Goal: Check status: Check status

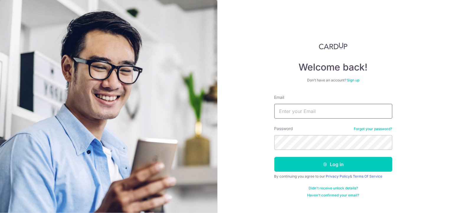
click at [286, 113] on input "Email" at bounding box center [333, 111] width 118 height 15
type input "[EMAIL_ADDRESS][DOMAIN_NAME]"
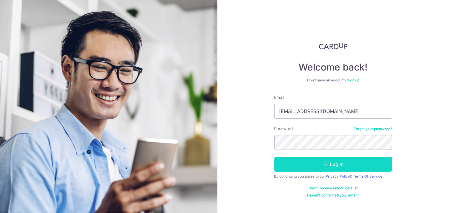
click at [336, 166] on button "Log in" at bounding box center [333, 164] width 118 height 15
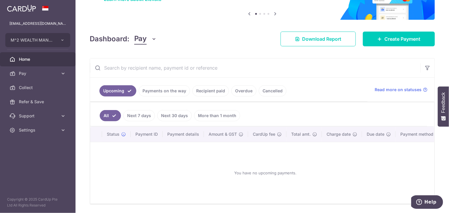
scroll to position [59, 0]
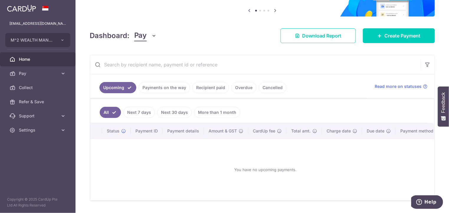
click at [171, 88] on link "Payments on the way" at bounding box center [164, 87] width 51 height 11
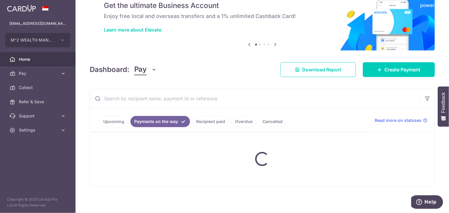
scroll to position [52, 0]
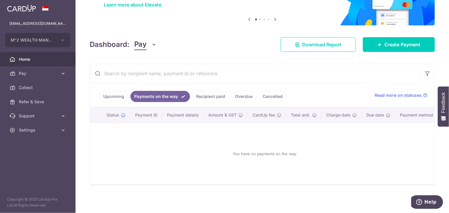
click at [208, 95] on link "Recipient paid" at bounding box center [210, 96] width 37 height 11
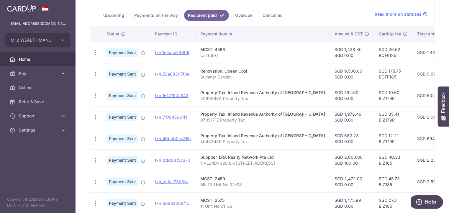
scroll to position [101, 0]
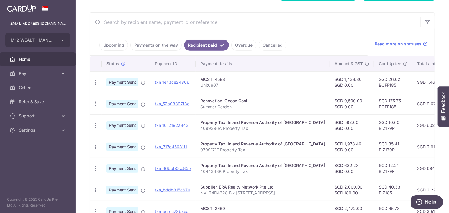
click at [245, 46] on link "Overdue" at bounding box center [243, 45] width 25 height 11
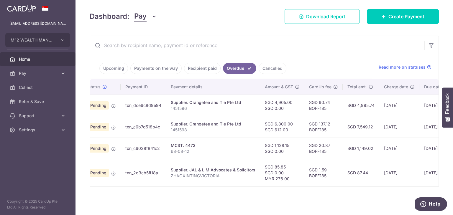
scroll to position [0, 19]
